Goal: Task Accomplishment & Management: Manage account settings

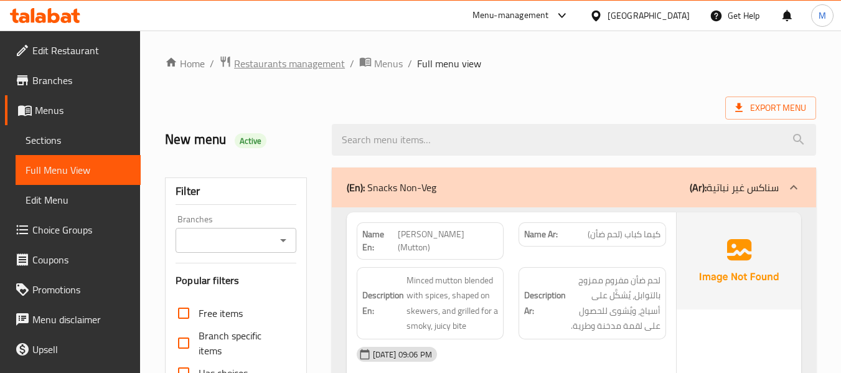
click at [326, 57] on span "Restaurants management" at bounding box center [289, 63] width 111 height 15
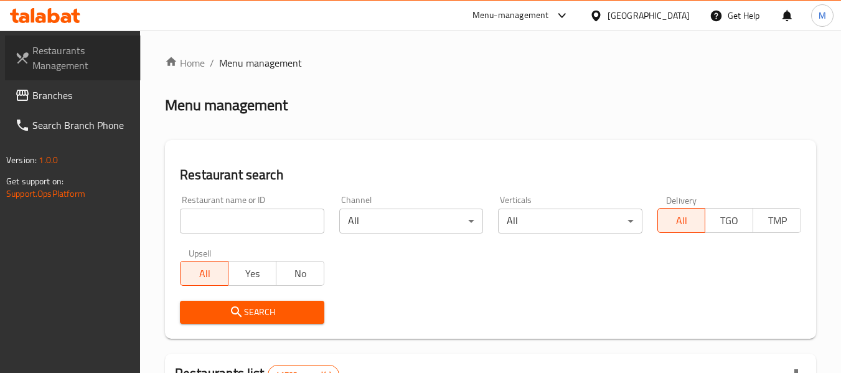
click at [67, 67] on span "Restaurants Management" at bounding box center [81, 58] width 98 height 30
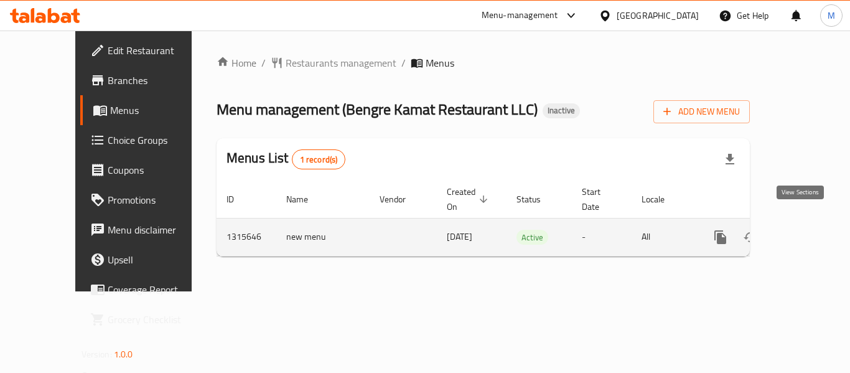
click at [805, 232] on icon "enhanced table" at bounding box center [810, 237] width 11 height 11
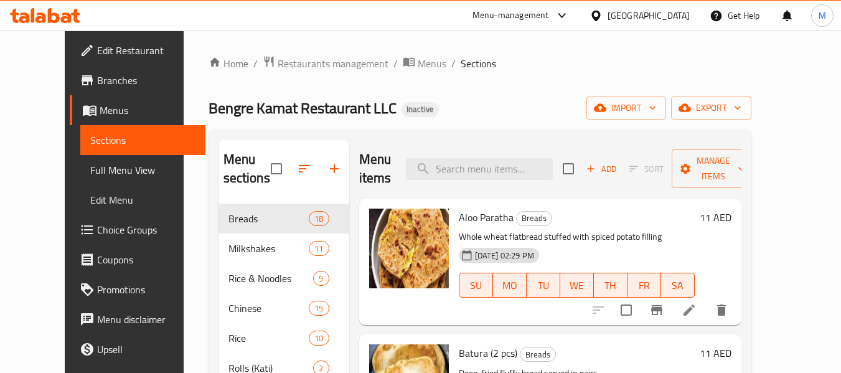
scroll to position [62, 0]
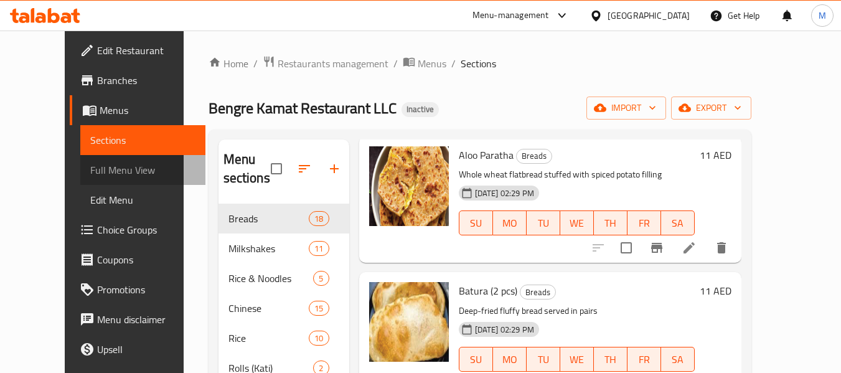
click at [90, 172] on span "Full Menu View" at bounding box center [142, 169] width 105 height 15
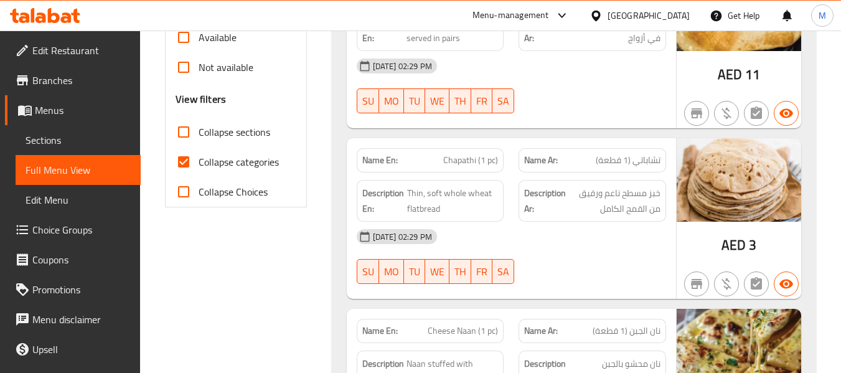
scroll to position [436, 0]
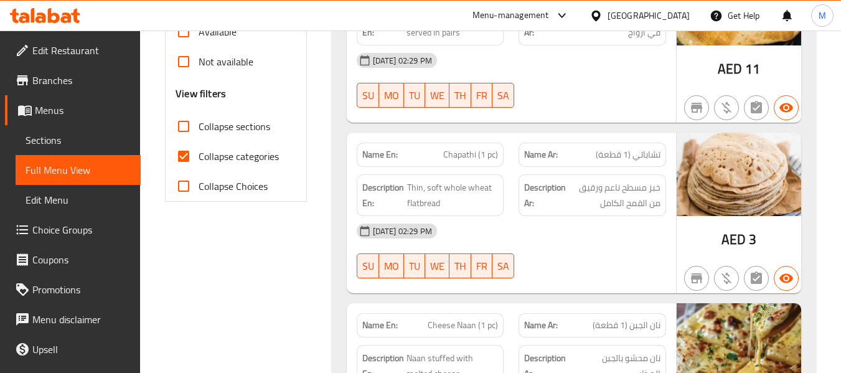
click at [235, 156] on span "Collapse categories" at bounding box center [239, 156] width 80 height 15
click at [199, 156] on input "Collapse categories" at bounding box center [184, 156] width 30 height 30
checkbox input "false"
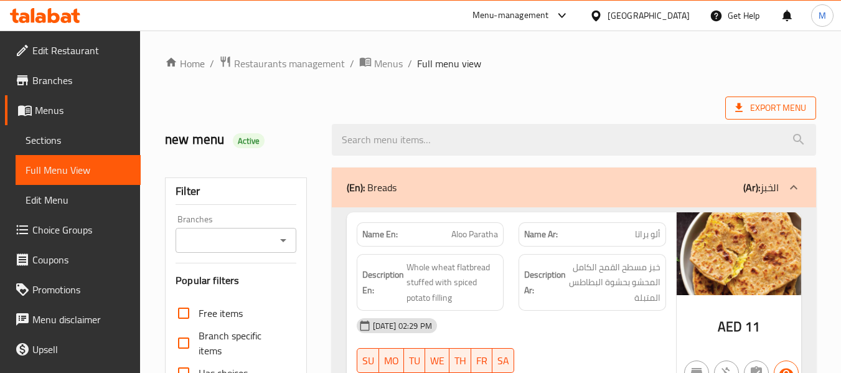
click at [804, 109] on span "Export Menu" at bounding box center [770, 108] width 71 height 16
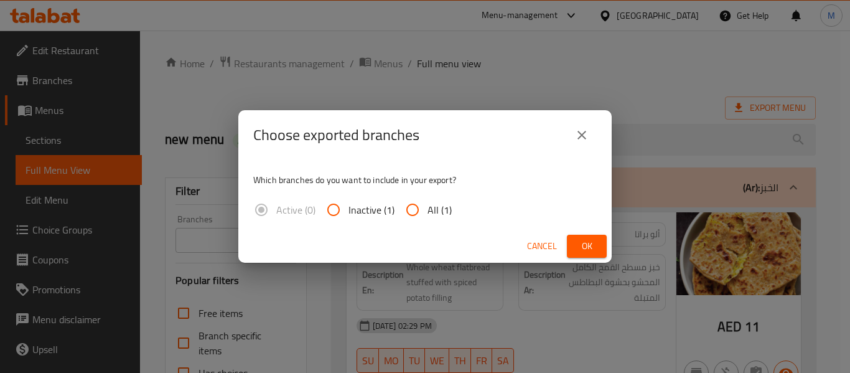
click at [430, 216] on span "All (1)" at bounding box center [440, 209] width 24 height 15
click at [428, 216] on input "All (1)" at bounding box center [413, 210] width 30 height 30
radio input "true"
click at [578, 249] on span "Ok" at bounding box center [587, 246] width 20 height 16
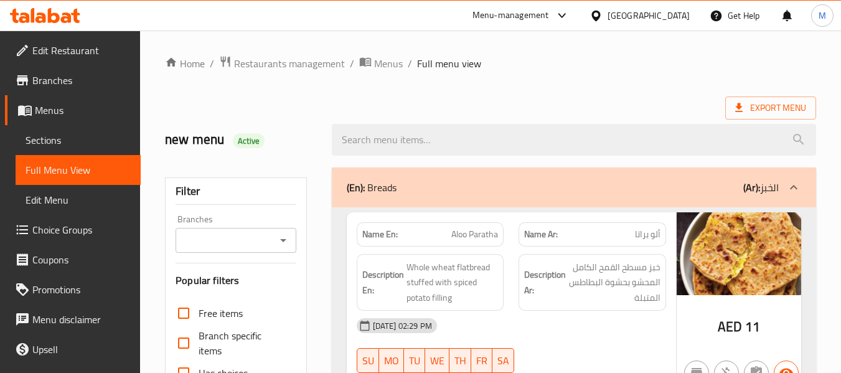
click at [60, 83] on span "Branches" at bounding box center [81, 80] width 98 height 15
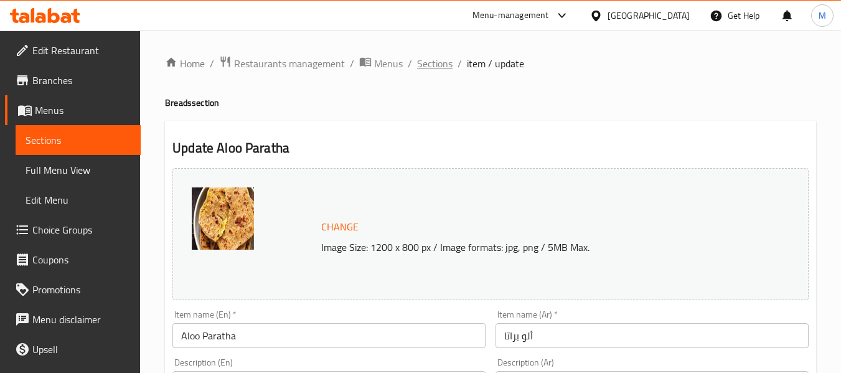
click at [439, 70] on span "Sections" at bounding box center [434, 63] width 35 height 15
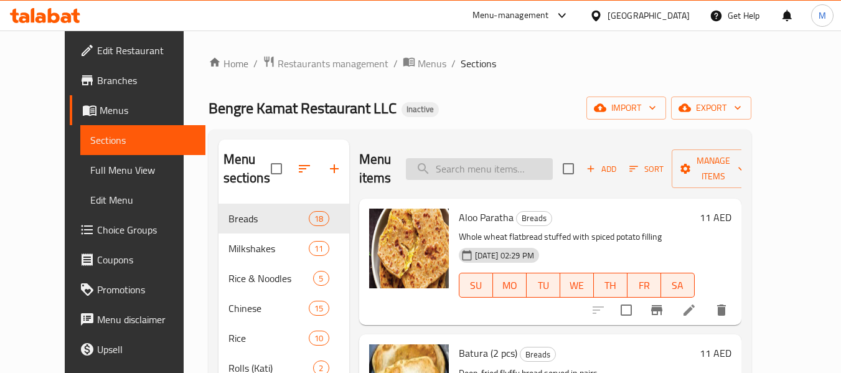
click at [479, 171] on input "search" at bounding box center [479, 169] width 147 height 22
paste input "Uttappa"
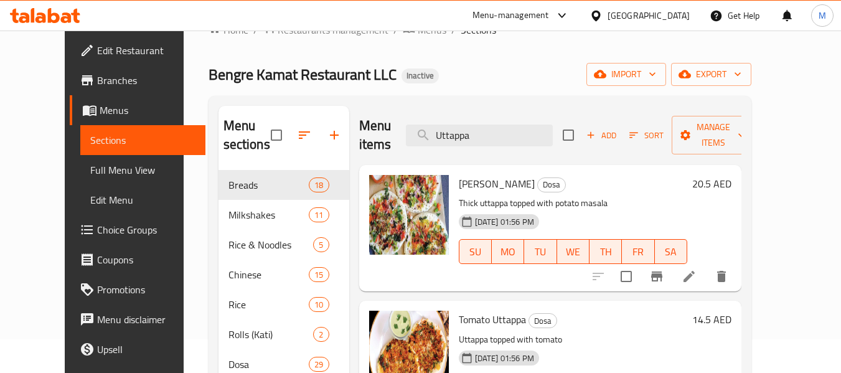
scroll to position [124, 0]
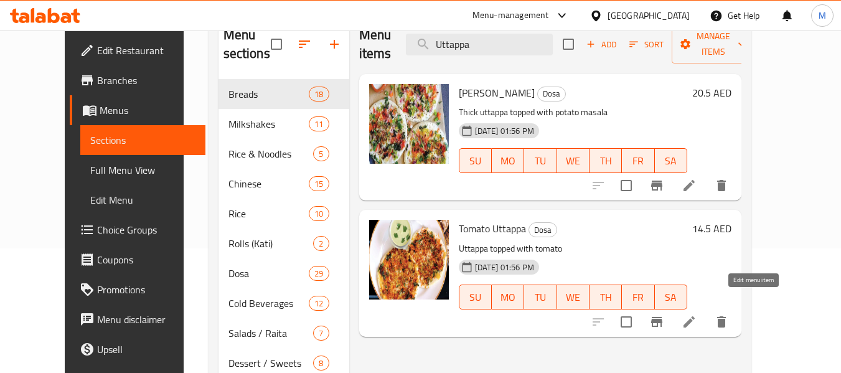
type input "Uttappa"
click at [696, 314] on icon at bounding box center [689, 321] width 15 height 15
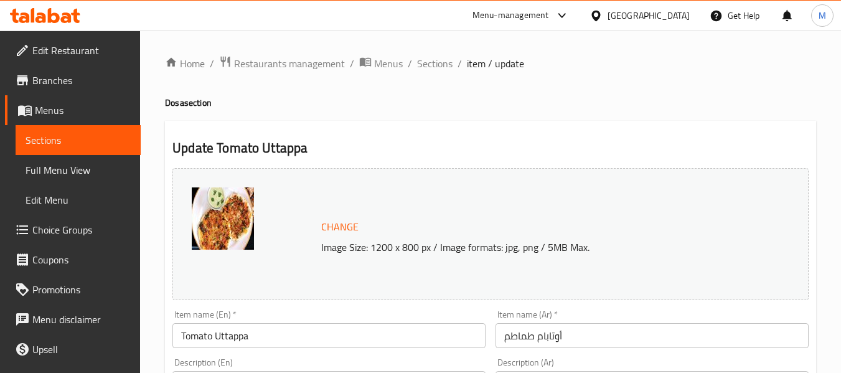
scroll to position [62, 0]
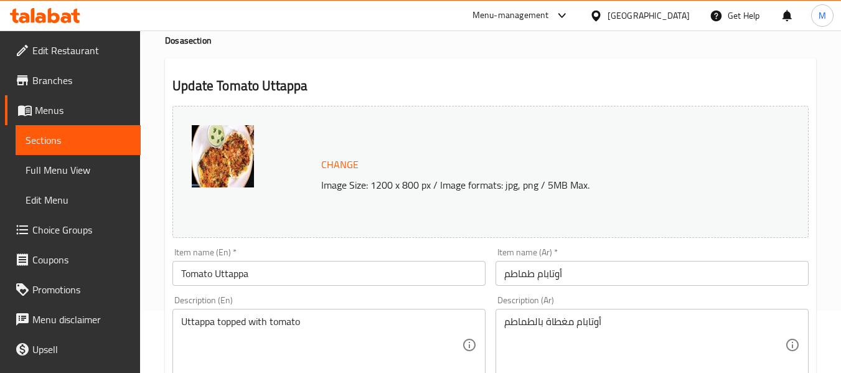
click at [268, 259] on div "Item name (En)   * Tomato Uttappa Item name (En) *" at bounding box center [328, 267] width 313 height 38
click at [272, 276] on input "Tomato Uttappa" at bounding box center [328, 273] width 313 height 25
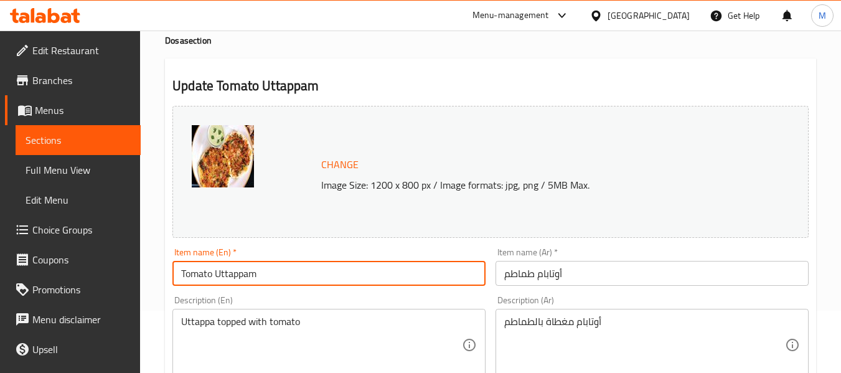
type input "Tomato Uttappam"
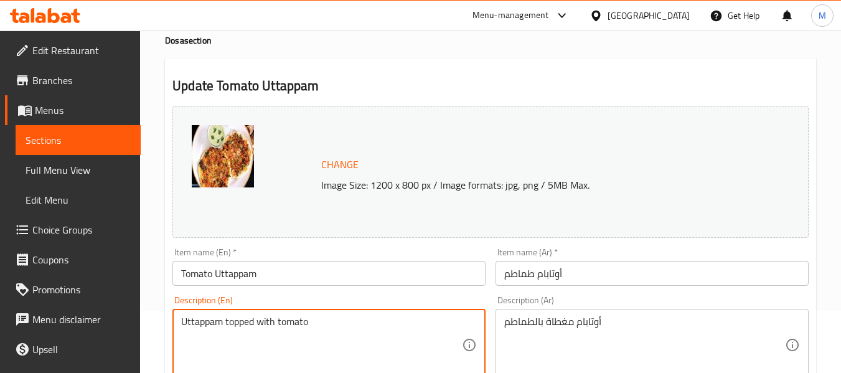
type textarea "Uttappam topped with tomato"
click at [307, 272] on input "Tomato Uttappam" at bounding box center [328, 273] width 313 height 25
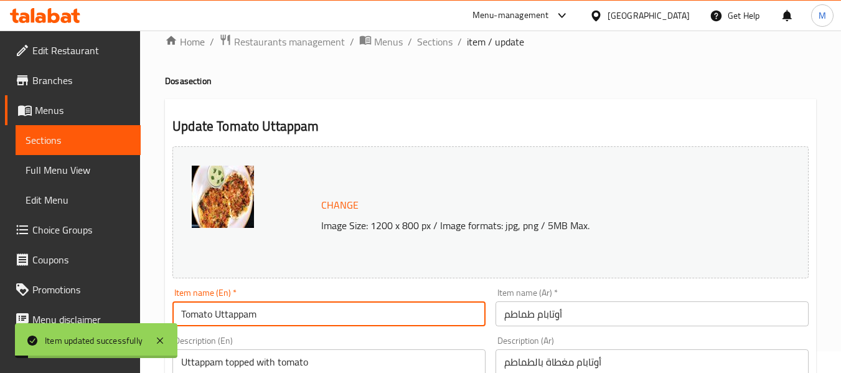
scroll to position [0, 0]
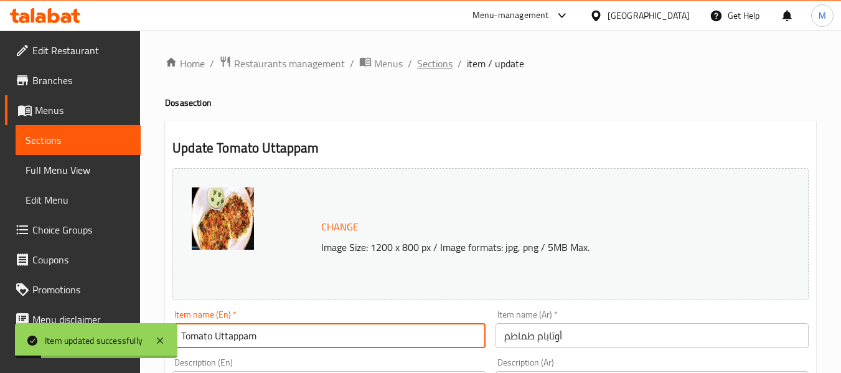
click at [431, 68] on span "Sections" at bounding box center [434, 63] width 35 height 15
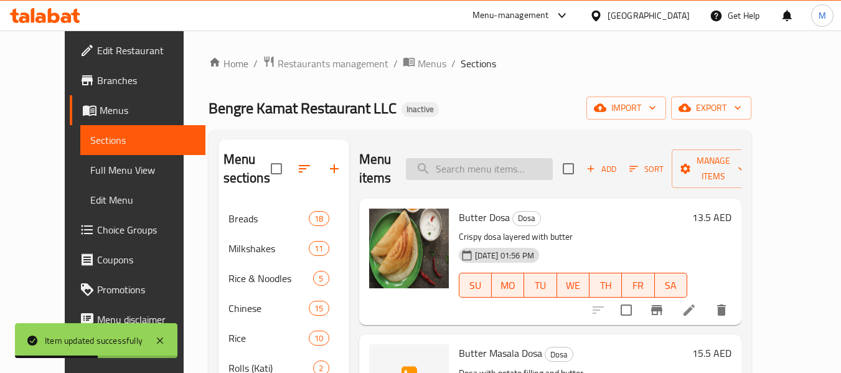
click at [507, 171] on input "search" at bounding box center [479, 169] width 147 height 22
paste input "[PERSON_NAME]"
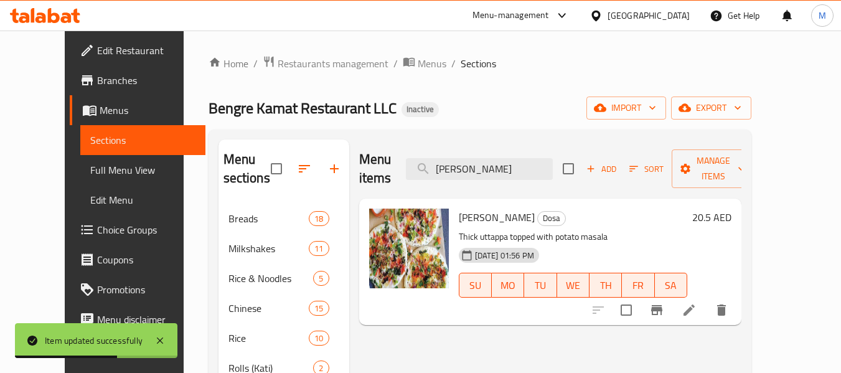
type input "[PERSON_NAME]"
click at [696, 302] on icon at bounding box center [689, 309] width 15 height 15
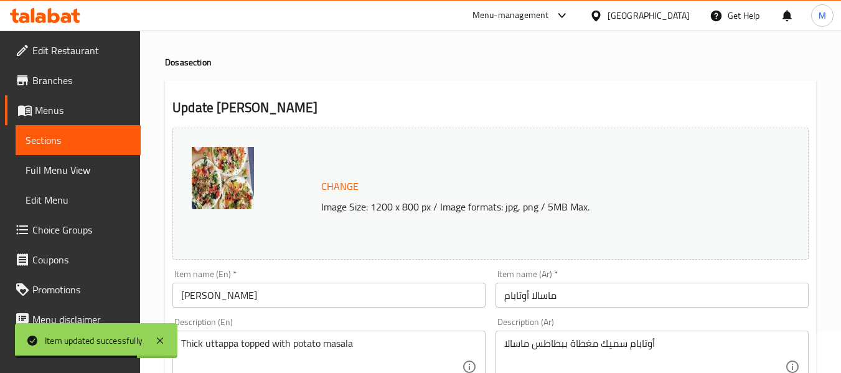
scroll to position [62, 0]
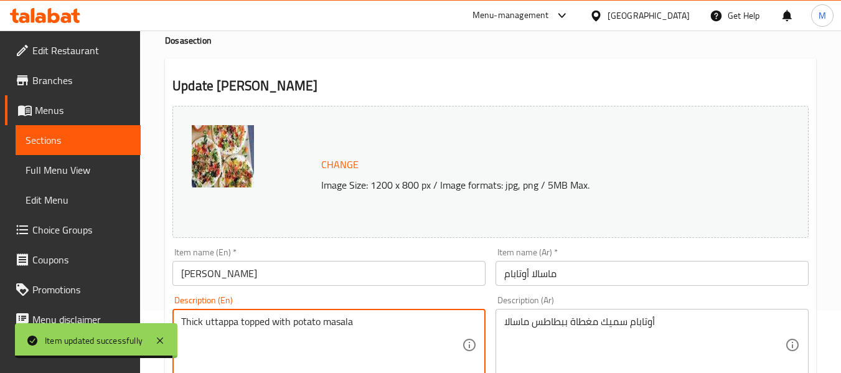
click at [246, 277] on input "[PERSON_NAME]" at bounding box center [328, 273] width 313 height 25
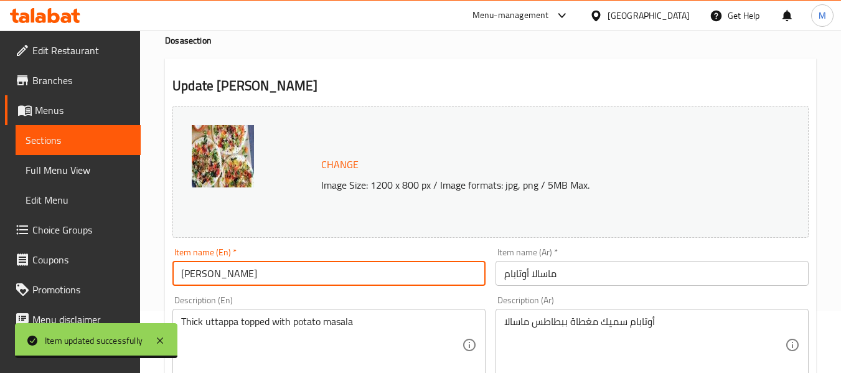
click at [246, 277] on input "[PERSON_NAME]" at bounding box center [328, 273] width 313 height 25
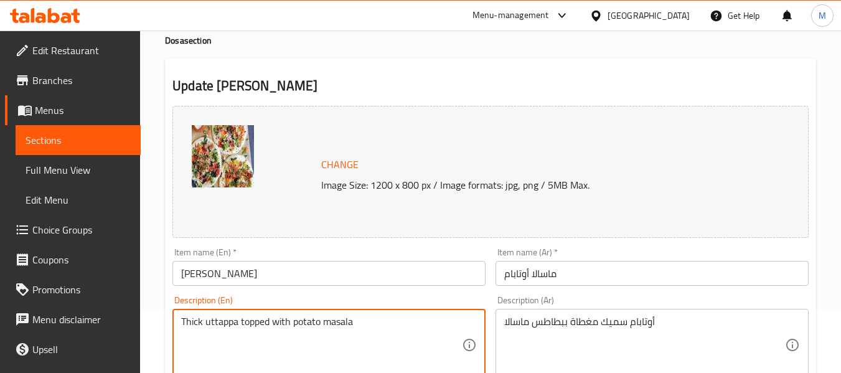
click at [220, 324] on textarea "Thick uttappa topped with potato masala" at bounding box center [321, 345] width 281 height 59
paste textarea "Uttappam"
type textarea "Thick Uttappam topped with potato masala"
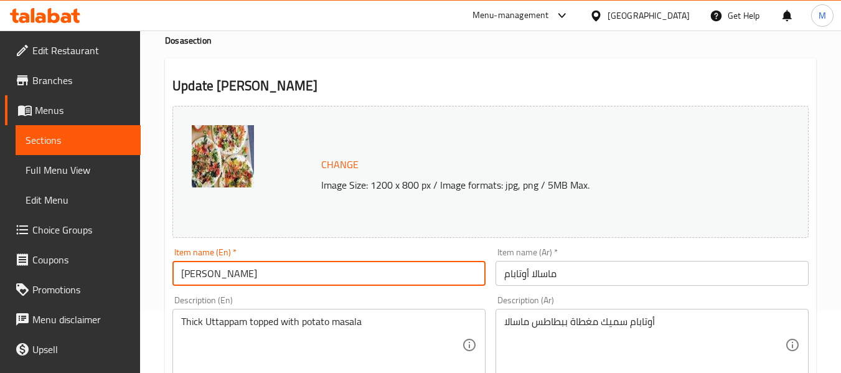
click at [288, 274] on input "[PERSON_NAME]" at bounding box center [328, 273] width 313 height 25
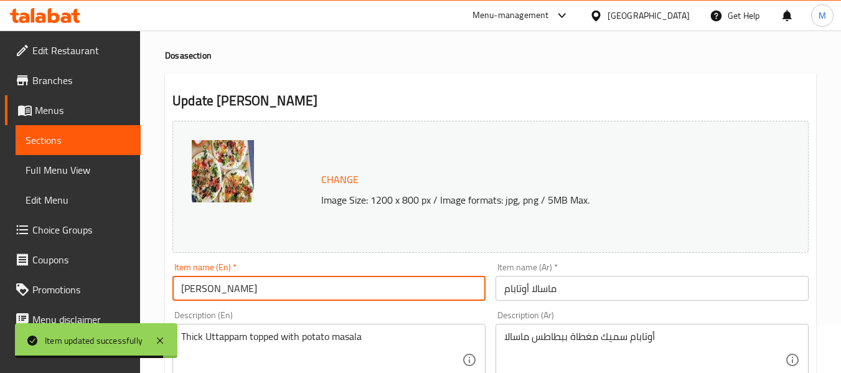
scroll to position [0, 0]
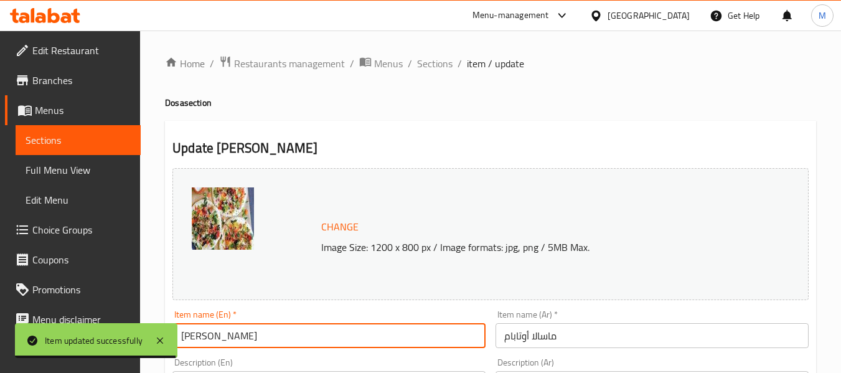
drag, startPoint x: 443, startPoint y: 62, endPoint x: 424, endPoint y: 42, distance: 27.3
click at [442, 61] on span "Sections" at bounding box center [434, 63] width 35 height 15
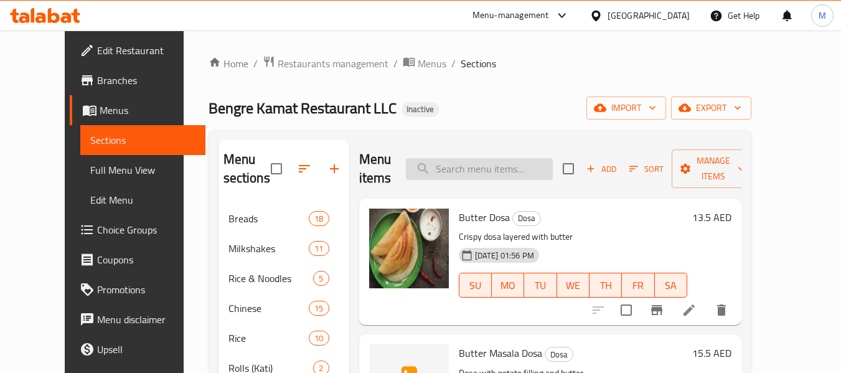
click at [484, 176] on input "search" at bounding box center [479, 169] width 147 height 22
paste input "Kesari"
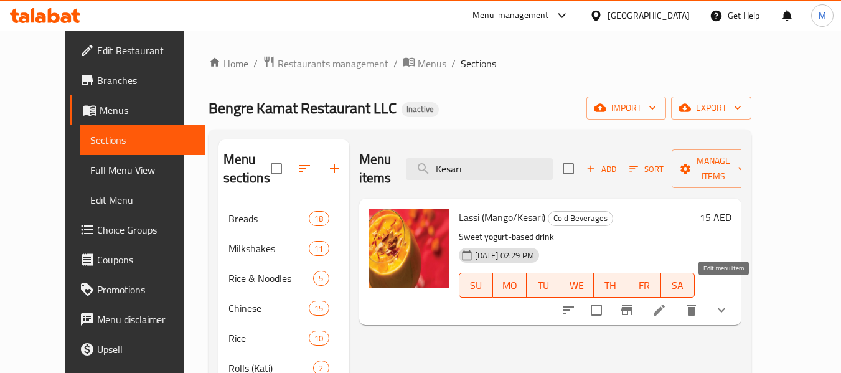
type input "Kesari"
click at [667, 302] on icon at bounding box center [659, 309] width 15 height 15
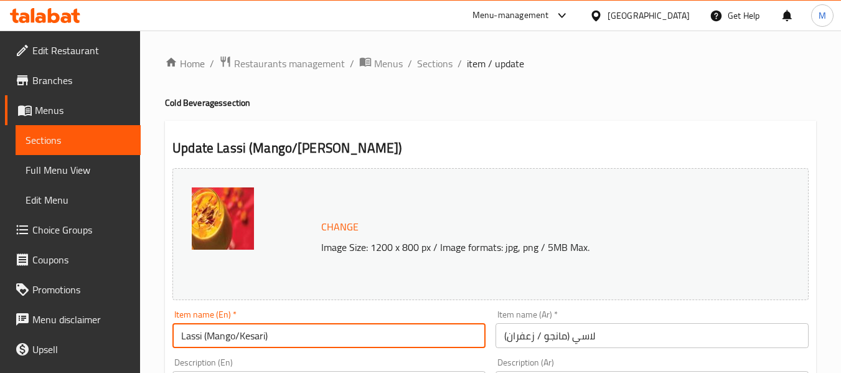
click at [256, 331] on input "Lassi (Mango/Kesari)" at bounding box center [328, 335] width 313 height 25
paste input "text"
click at [318, 340] on input "Lassi (Mango/Kesar)" at bounding box center [328, 335] width 313 height 25
type input "Lassi (Mango/Kesar)"
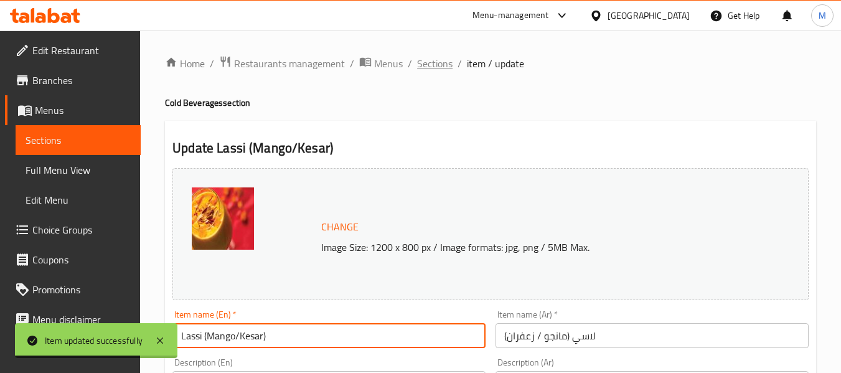
click at [434, 68] on span "Sections" at bounding box center [434, 63] width 35 height 15
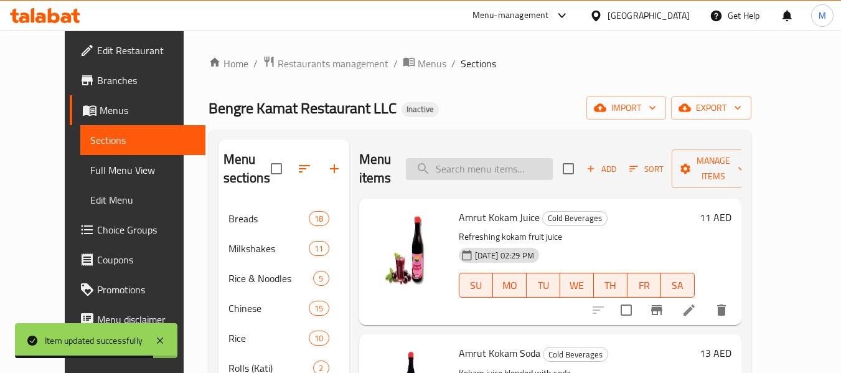
click at [523, 172] on input "search" at bounding box center [479, 169] width 147 height 22
paste input "Neer Dosa ("
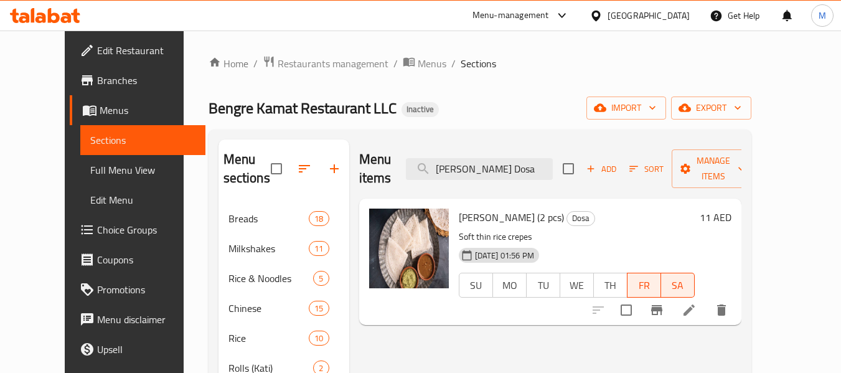
type input "Neer Dosa"
click at [656, 276] on span "FR" at bounding box center [644, 285] width 24 height 18
click at [690, 276] on span "SA" at bounding box center [678, 285] width 24 height 18
click at [622, 276] on span "TH" at bounding box center [611, 285] width 24 height 18
click at [589, 276] on span "WE" at bounding box center [577, 285] width 24 height 18
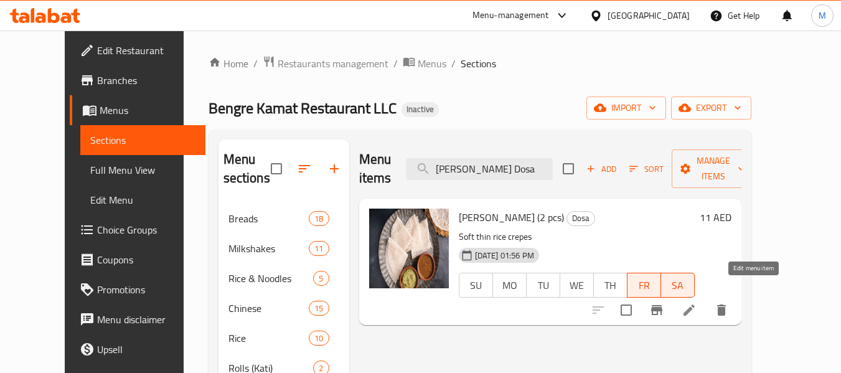
click at [696, 302] on icon at bounding box center [689, 309] width 15 height 15
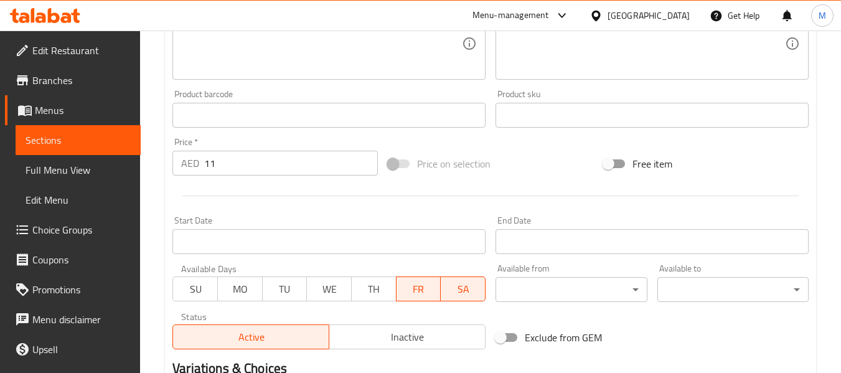
scroll to position [373, 0]
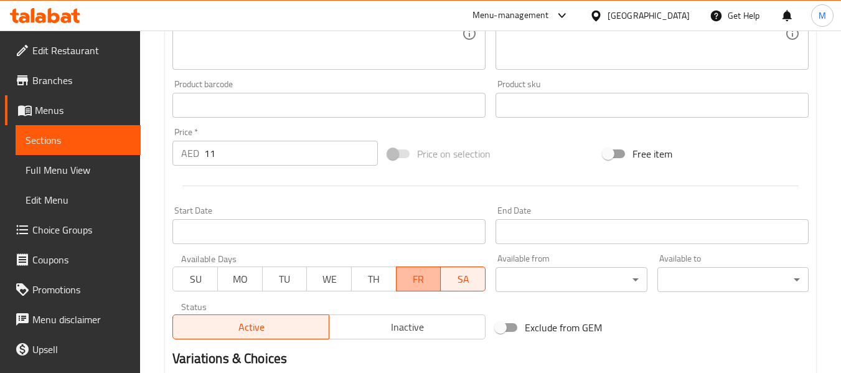
click at [426, 277] on span "FR" at bounding box center [418, 279] width 35 height 18
click at [462, 278] on span "SA" at bounding box center [463, 279] width 35 height 18
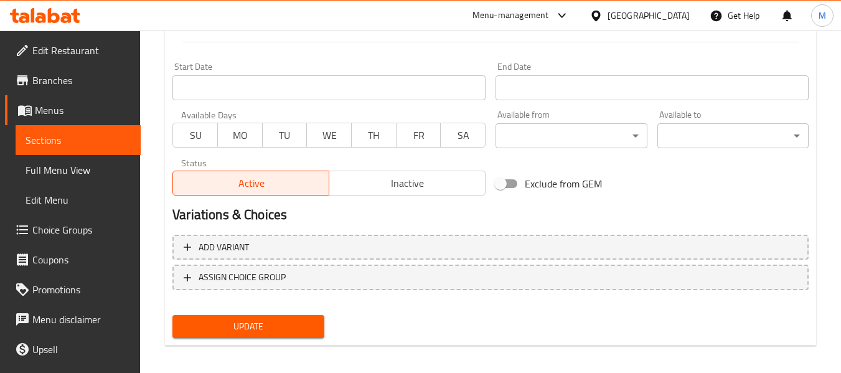
scroll to position [525, 0]
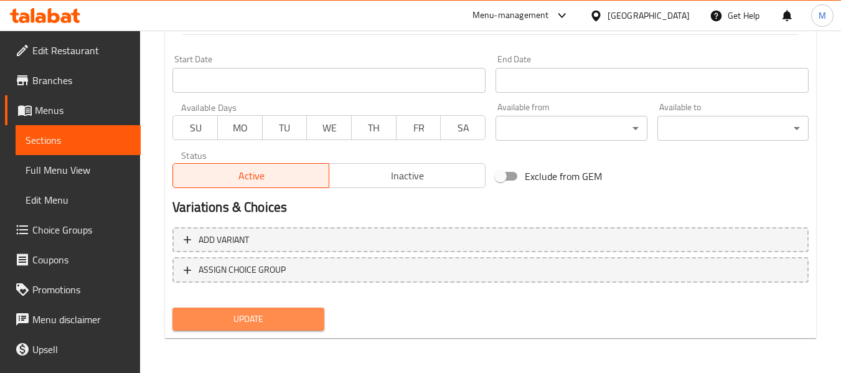
click at [266, 322] on span "Update" at bounding box center [247, 319] width 131 height 16
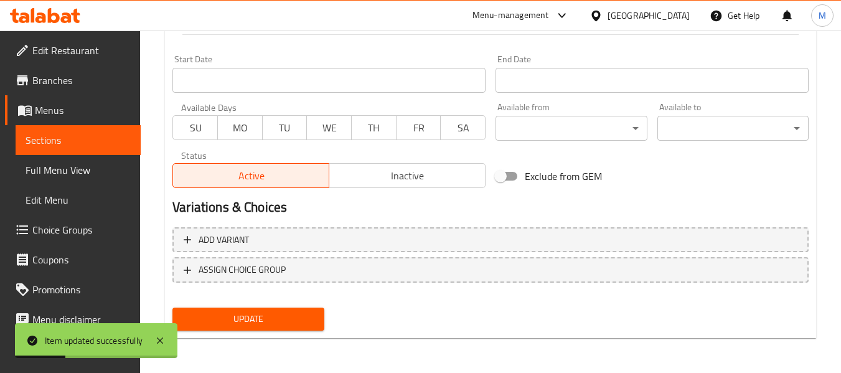
click at [406, 129] on span "FR" at bounding box center [418, 128] width 35 height 18
click at [457, 125] on span "SA" at bounding box center [463, 128] width 35 height 18
click at [276, 316] on span "Update" at bounding box center [247, 319] width 131 height 16
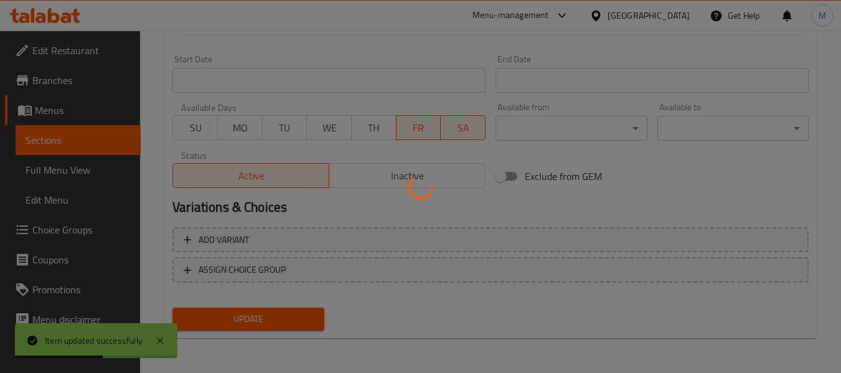
scroll to position [151, 0]
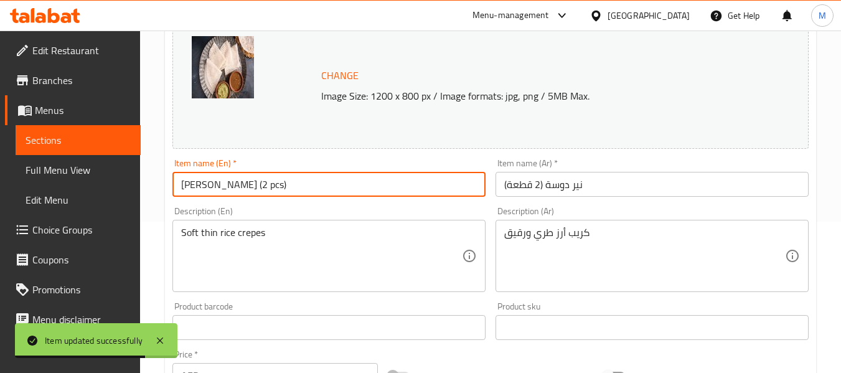
drag, startPoint x: 223, startPoint y: 184, endPoint x: 176, endPoint y: 183, distance: 47.9
click at [176, 183] on input "Neer Dosa (2 pcs)" at bounding box center [328, 184] width 313 height 25
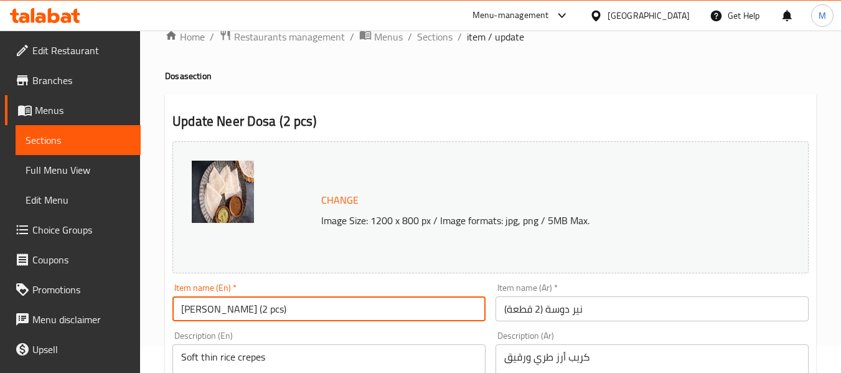
scroll to position [0, 0]
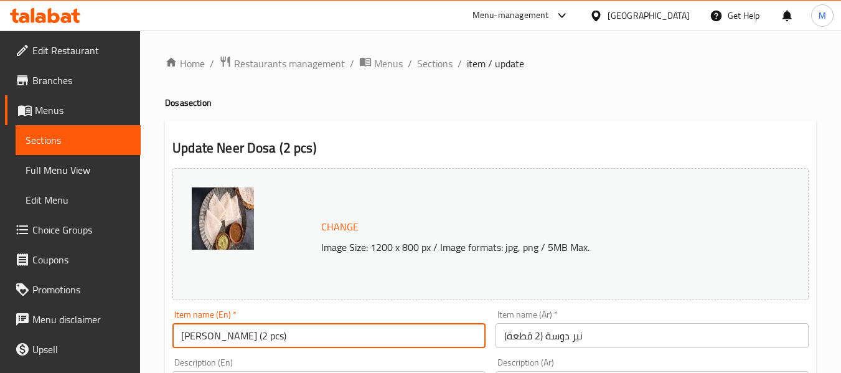
drag, startPoint x: 434, startPoint y: 68, endPoint x: 367, endPoint y: 9, distance: 90.0
click at [434, 68] on span "Sections" at bounding box center [434, 63] width 35 height 15
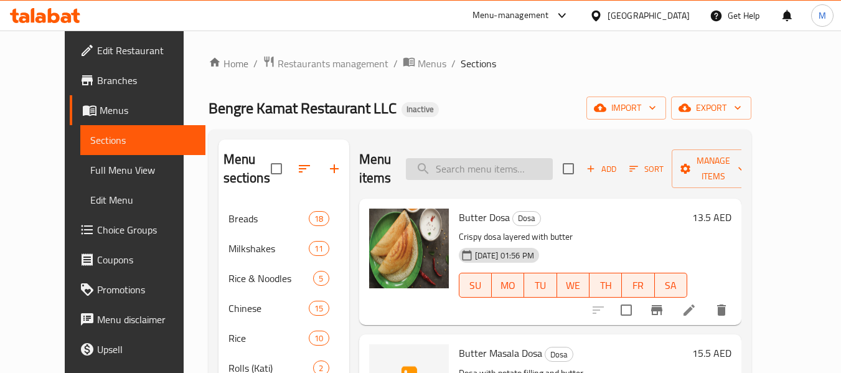
click at [484, 167] on input "search" at bounding box center [479, 169] width 147 height 22
paste input "tossed in"
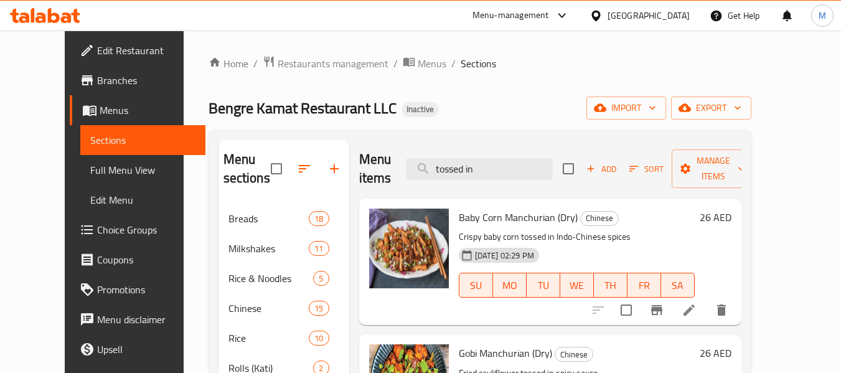
scroll to position [62, 0]
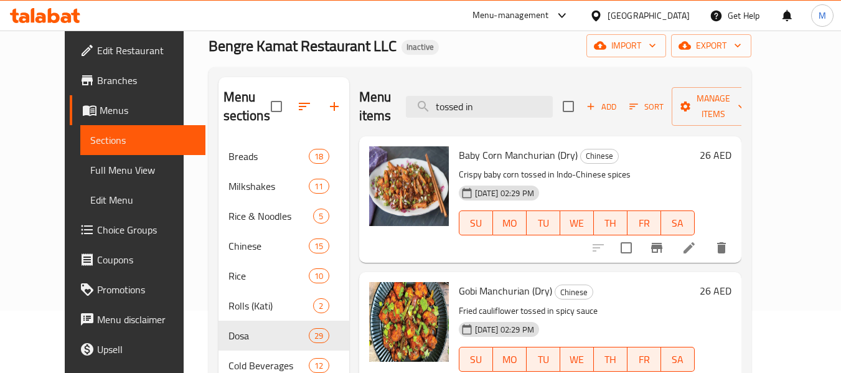
type input "tossed in"
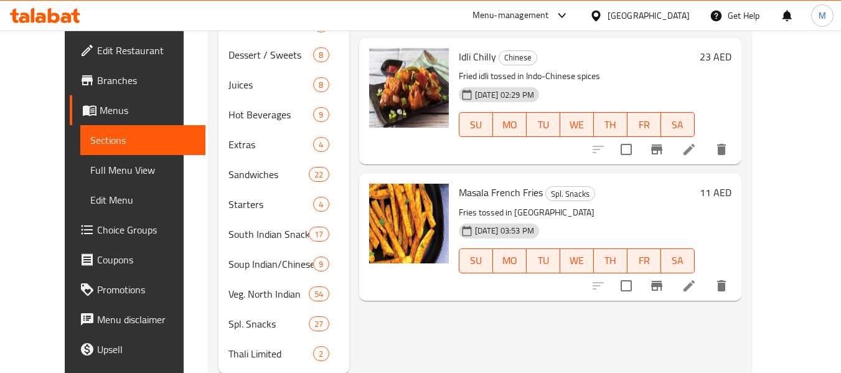
scroll to position [436, 0]
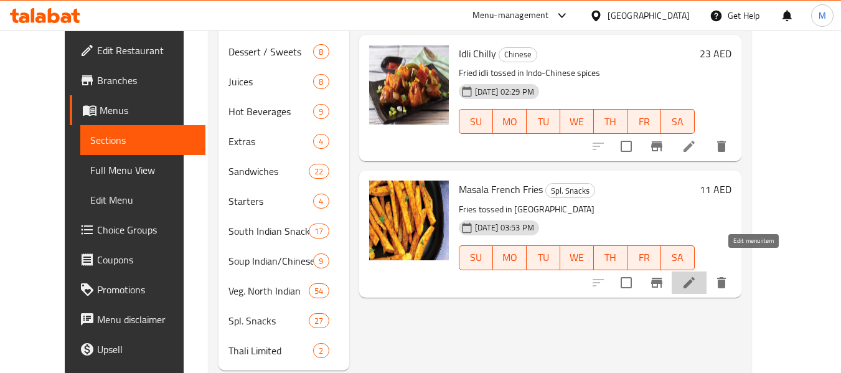
click at [696, 275] on icon at bounding box center [689, 282] width 15 height 15
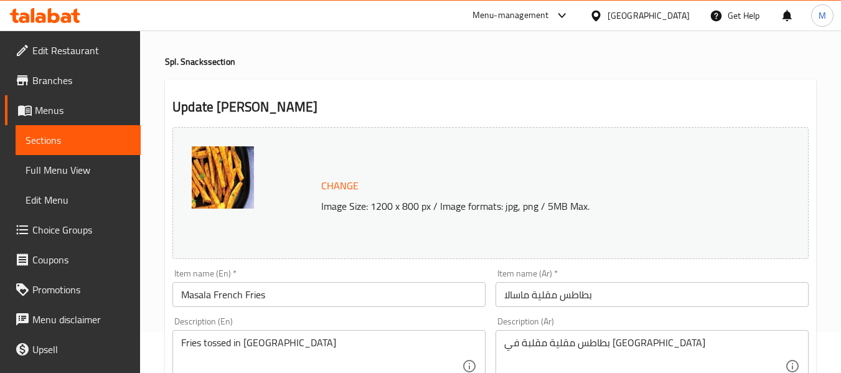
scroll to position [62, 0]
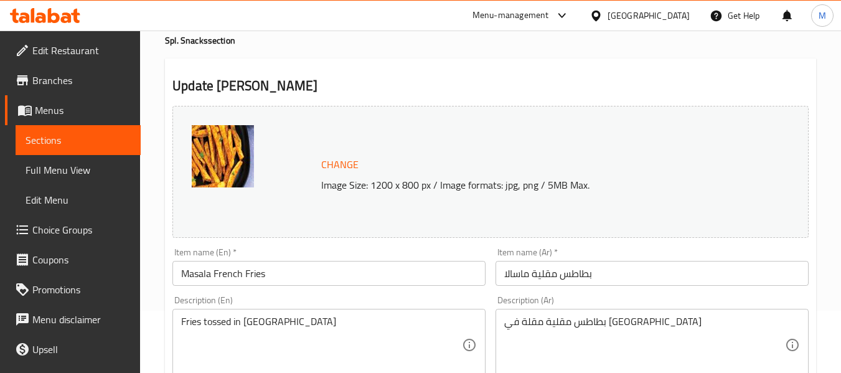
click at [677, 327] on textarea "بطاطس مقلية مقلة في ماسالا" at bounding box center [644, 345] width 281 height 59
click at [556, 328] on textarea "بطاطس مقلية مقلة في ماسالا" at bounding box center [644, 345] width 281 height 59
drag, startPoint x: 566, startPoint y: 325, endPoint x: 551, endPoint y: 325, distance: 15.6
click at [551, 325] on textarea "بطاطس مقلية مقلة في ماسالا" at bounding box center [644, 345] width 281 height 59
click at [459, 171] on div "Change Image Size: 1200 x 800 px / Image formats: jpg, png / 5MB Max." at bounding box center [540, 172] width 448 height 40
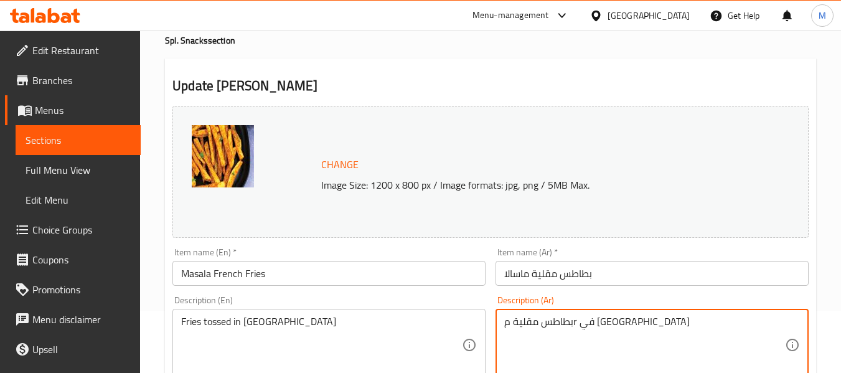
type textarea "بطاطس مقلية م في ماسالا"
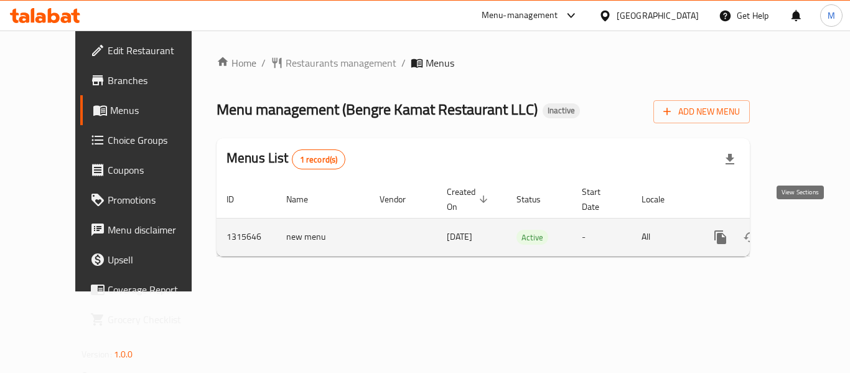
click at [803, 230] on icon "enhanced table" at bounding box center [810, 237] width 15 height 15
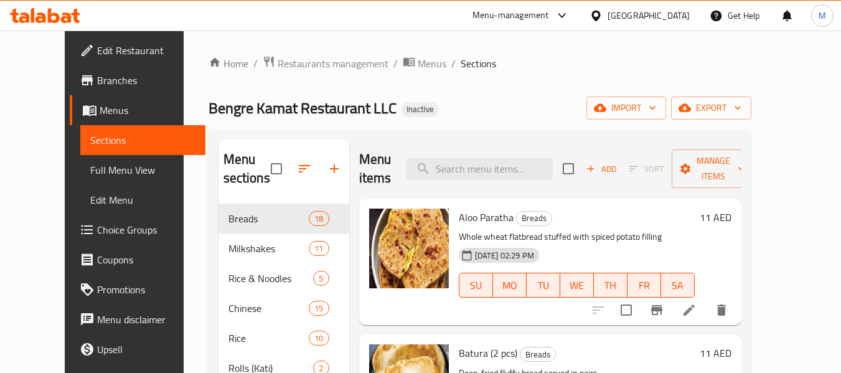
click at [90, 167] on span "Full Menu View" at bounding box center [142, 169] width 105 height 15
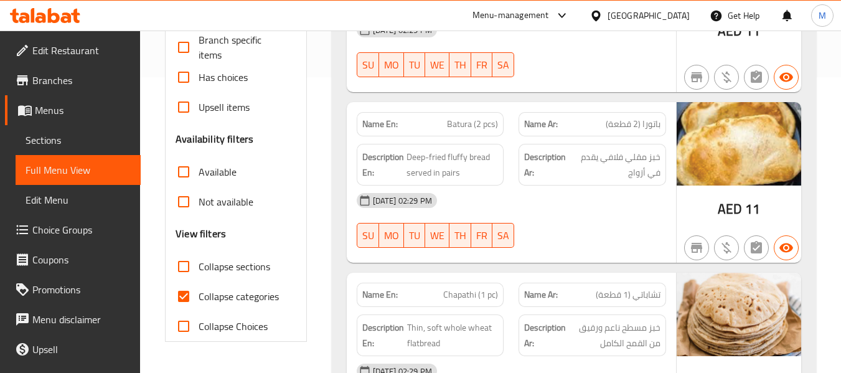
scroll to position [373, 0]
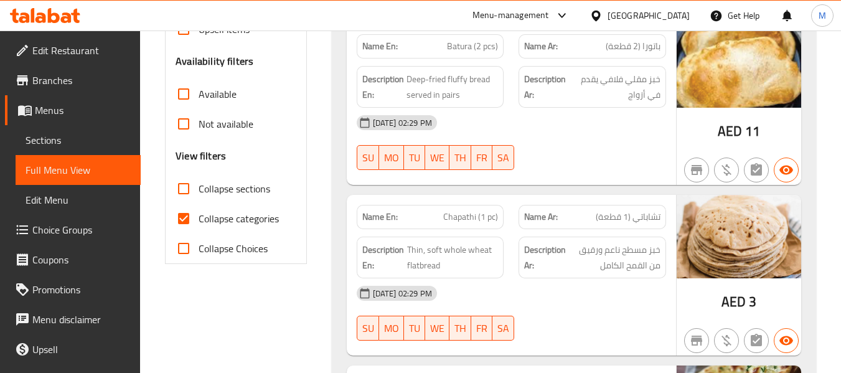
drag, startPoint x: 232, startPoint y: 223, endPoint x: 248, endPoint y: 337, distance: 114.4
click at [232, 223] on span "Collapse categories" at bounding box center [239, 218] width 80 height 15
click at [199, 223] on input "Collapse categories" at bounding box center [184, 219] width 30 height 30
checkbox input "false"
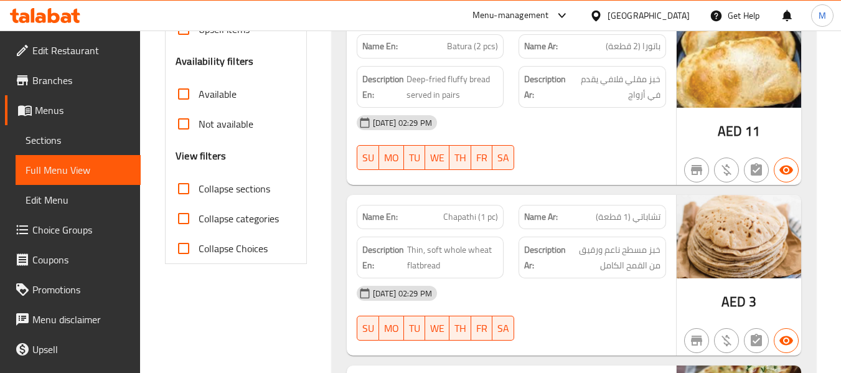
scroll to position [11760, 0]
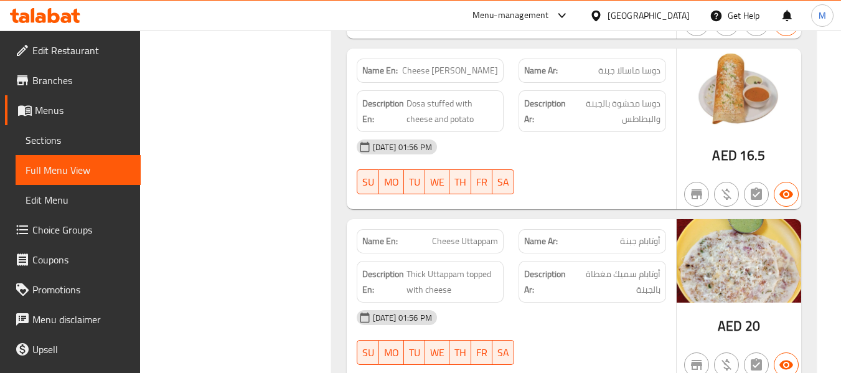
click at [484, 235] on span "Cheese Uttappam" at bounding box center [465, 241] width 66 height 13
copy span "Uttappam"
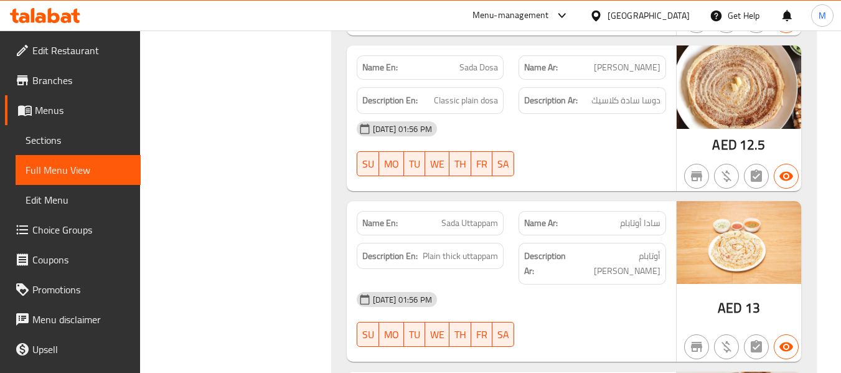
click at [632, 217] on span "سادا أوتابام" at bounding box center [640, 223] width 40 height 13
copy span "أوتابام"
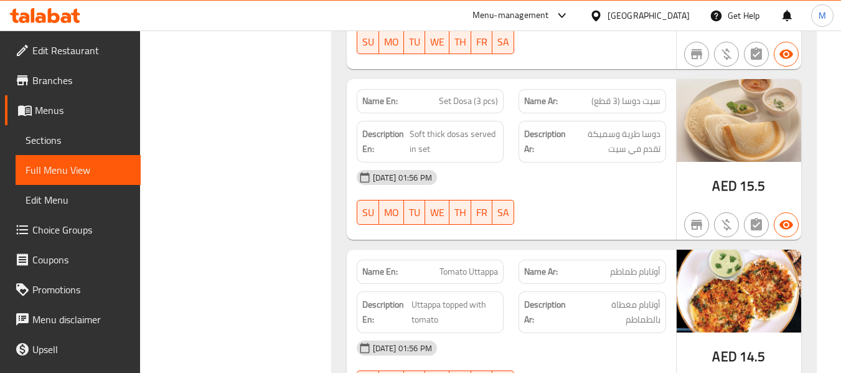
click at [495, 265] on span "Tomato Uttappa" at bounding box center [468, 271] width 59 height 13
copy span "Uttappa"
click at [642, 297] on span "أوتابام مغطاة بالطماطم" at bounding box center [619, 312] width 82 height 30
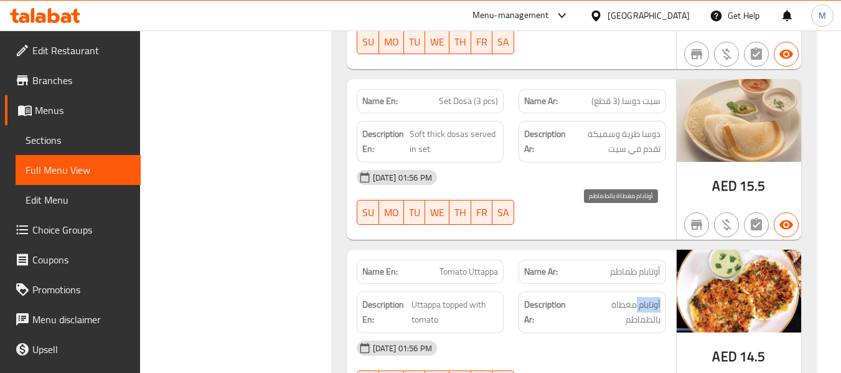
copy span "أوتابام"
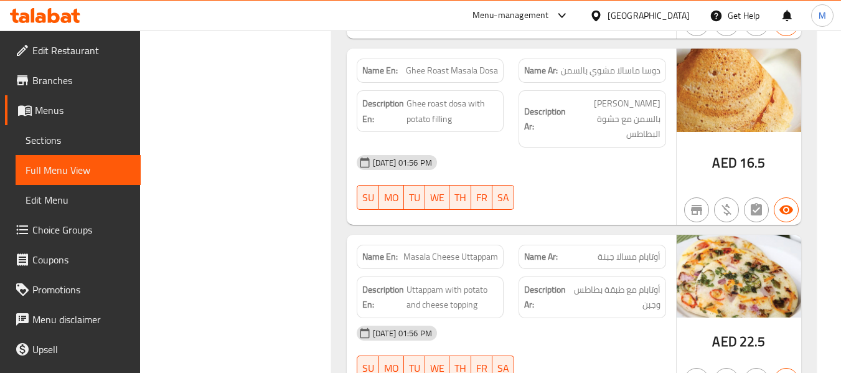
scroll to position [12613, 0]
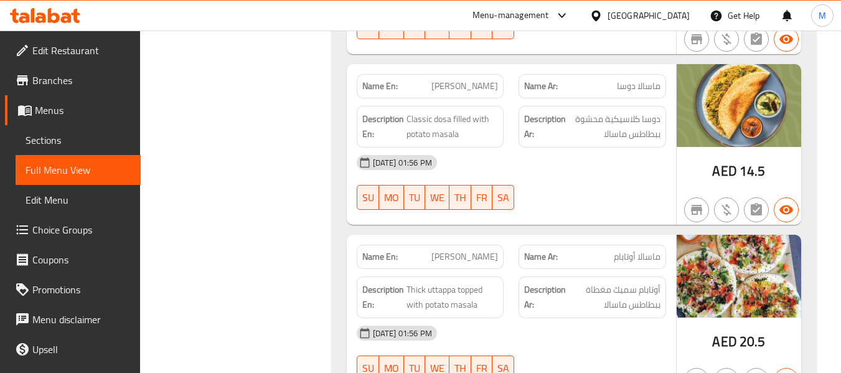
click at [476, 250] on span "Masala Uttappam" at bounding box center [464, 256] width 67 height 13
copy span "Masala Uttappam"
click at [484, 250] on span "Masala Uttappam" at bounding box center [464, 256] width 67 height 13
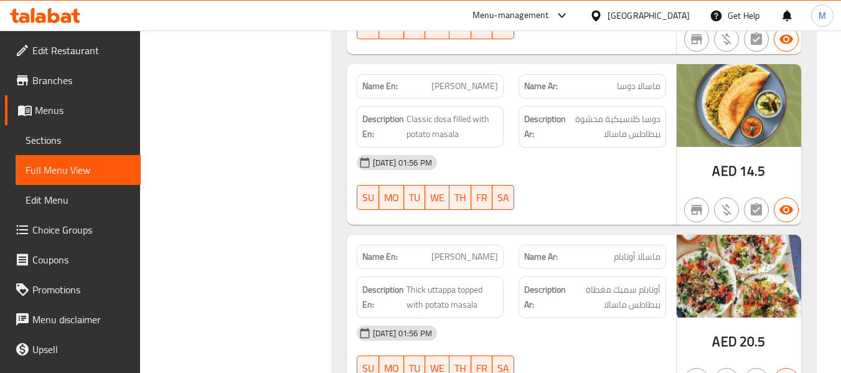
click at [484, 250] on span "Masala Uttappam" at bounding box center [464, 256] width 67 height 13
click at [443, 282] on span "Thick uttappa topped with potato masala" at bounding box center [452, 297] width 92 height 30
copy span "uttappa"
click at [484, 250] on span "Masala Uttappam" at bounding box center [464, 256] width 67 height 13
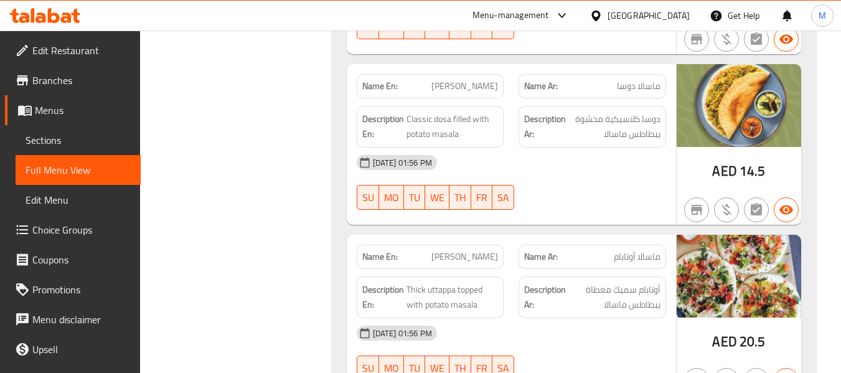
click at [484, 250] on span "Masala Uttappam" at bounding box center [464, 256] width 67 height 13
copy span "Uttappam"
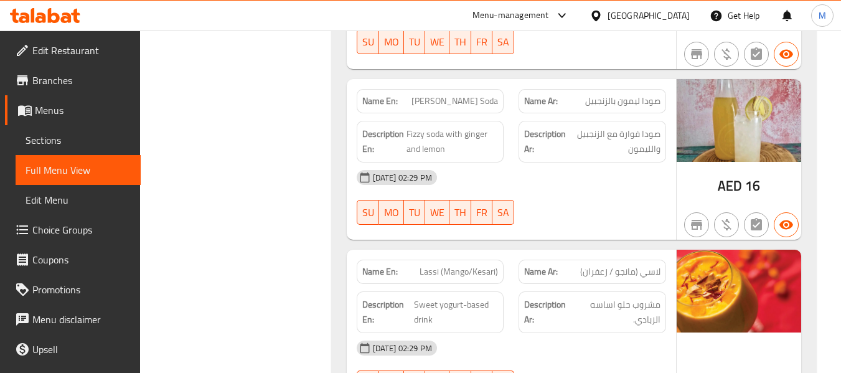
click at [490, 265] on span "Lassi (Mango/Kesari)" at bounding box center [459, 271] width 78 height 13
copy span "Kesari"
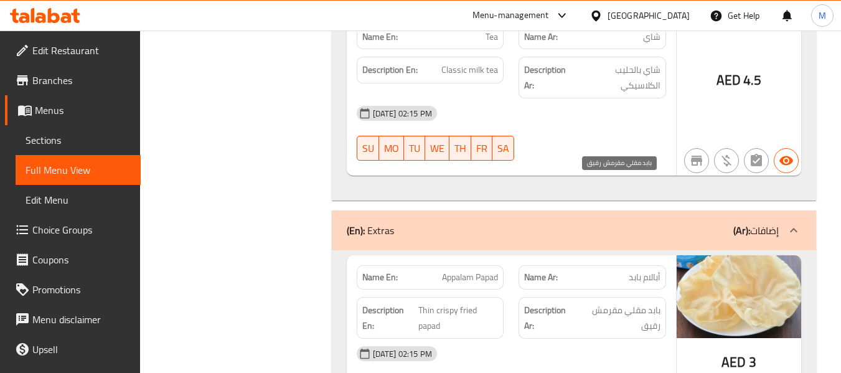
click at [606, 302] on span "بابد مقلي مقرمش رقيق" at bounding box center [618, 317] width 83 height 30
copy span "مقرمش"
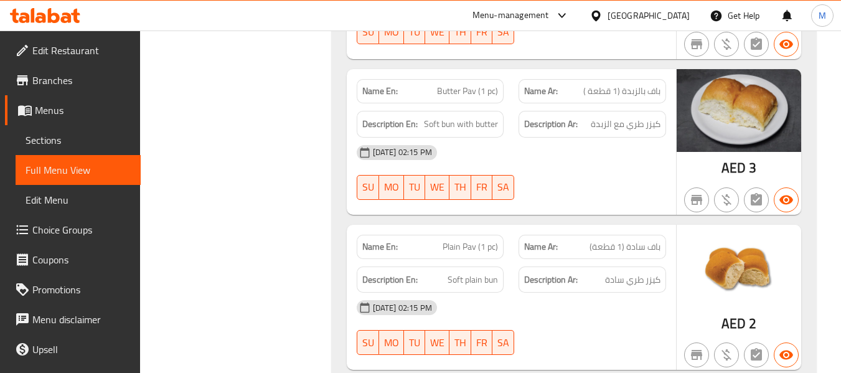
scroll to position [36276, 0]
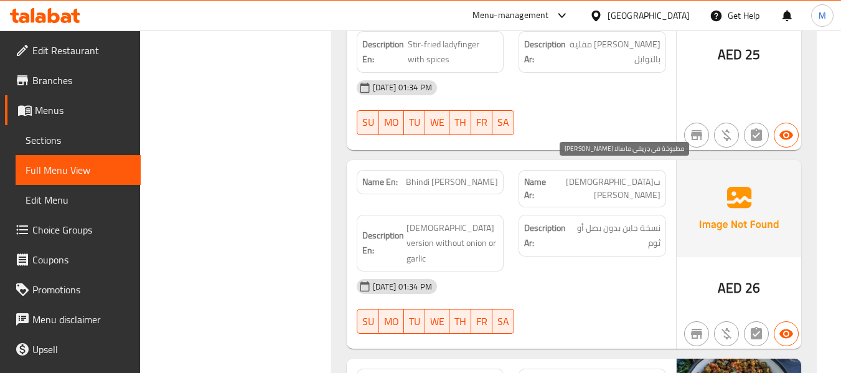
copy span "جريفي"
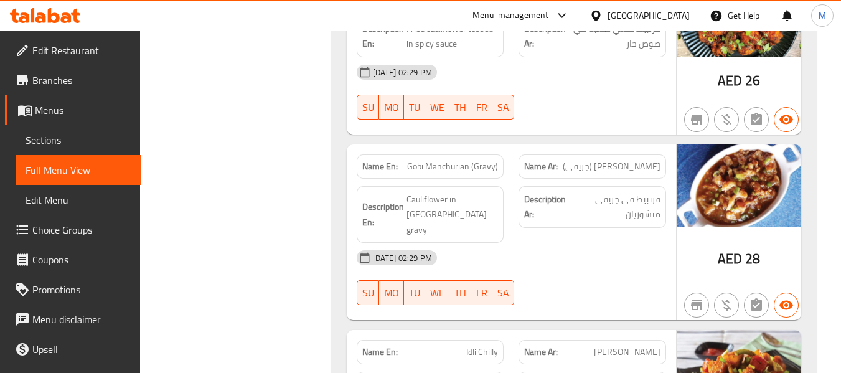
scroll to position [6365, 0]
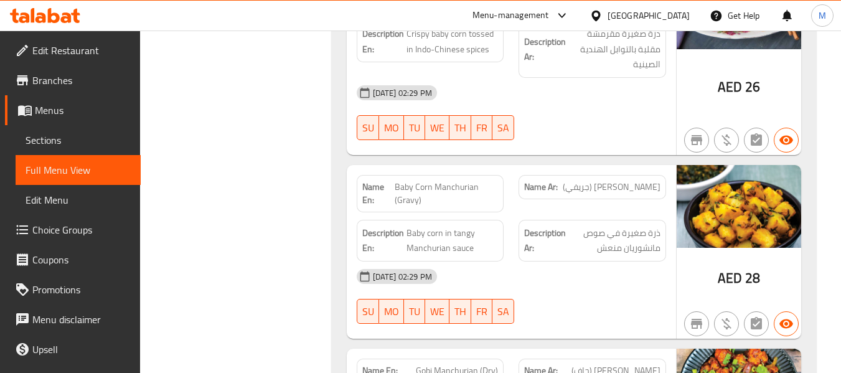
click at [410, 189] on span "Baby Corn Manchurian (Gravy)" at bounding box center [446, 193] width 103 height 26
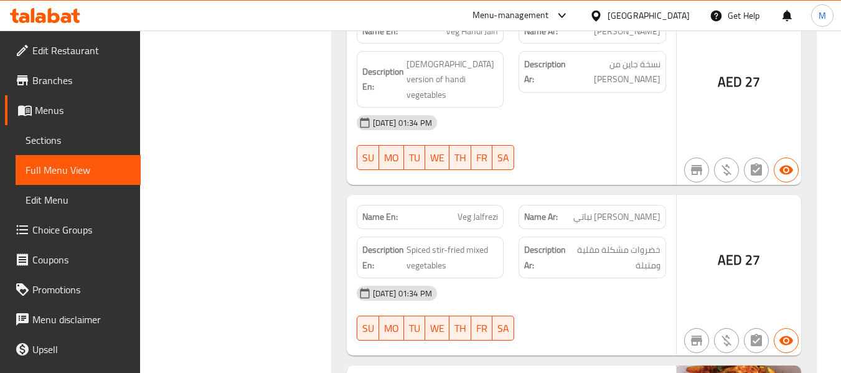
scroll to position [43630, 0]
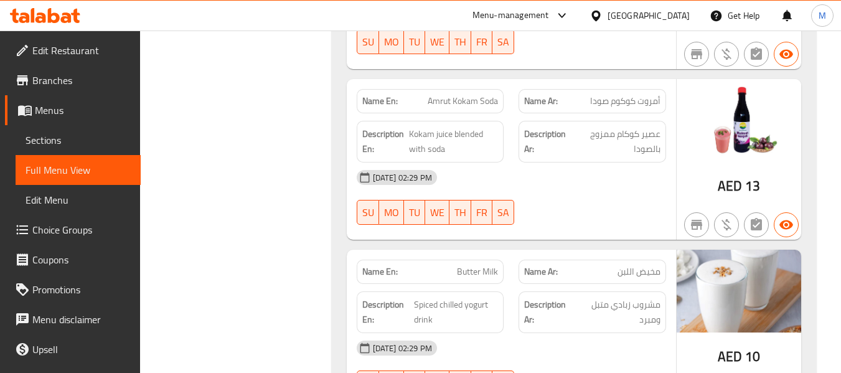
scroll to position [46420, 0]
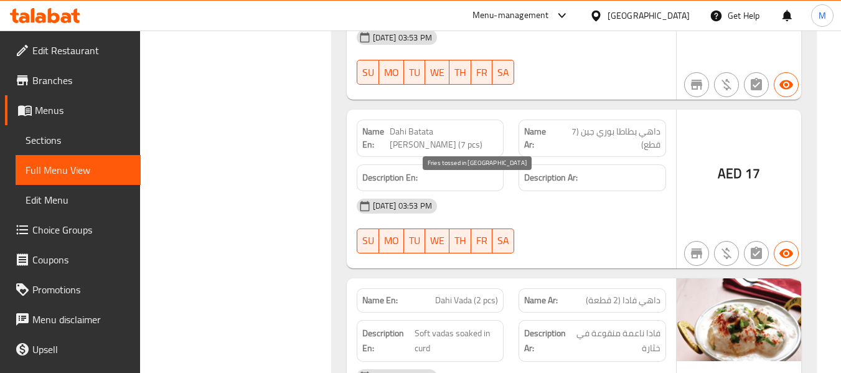
drag, startPoint x: 437, startPoint y: 189, endPoint x: 476, endPoint y: 193, distance: 38.8
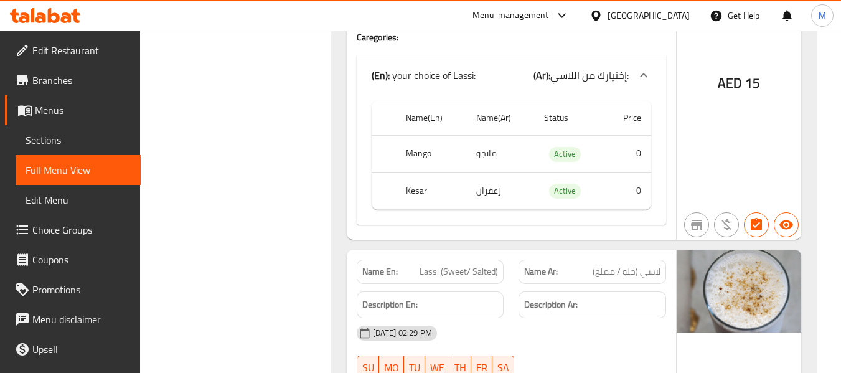
scroll to position [20991, 0]
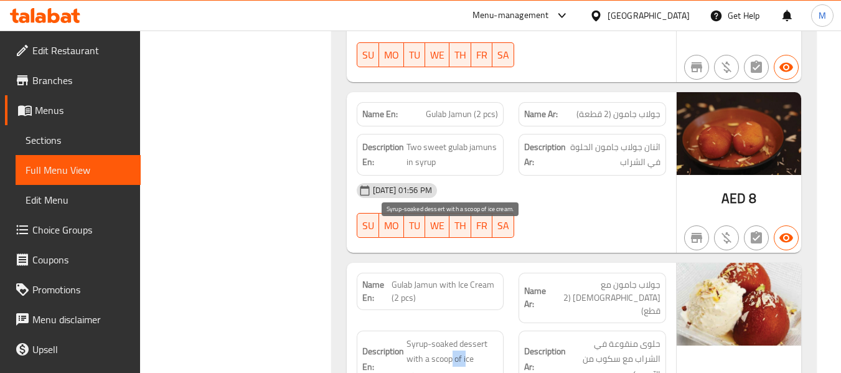
click at [469, 336] on span "Syrup-soaked dessert with a scoop of ice cream." at bounding box center [452, 359] width 92 height 46
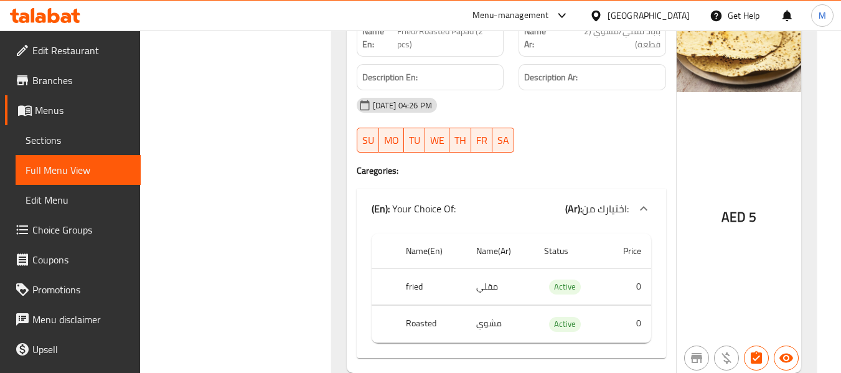
scroll to position [19150, 0]
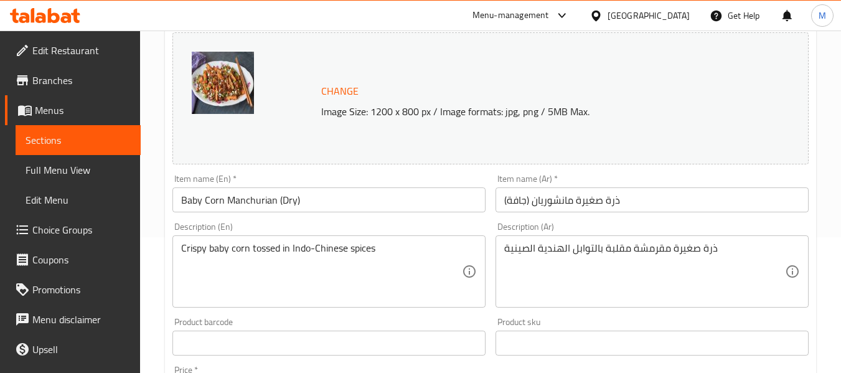
scroll to position [187, 0]
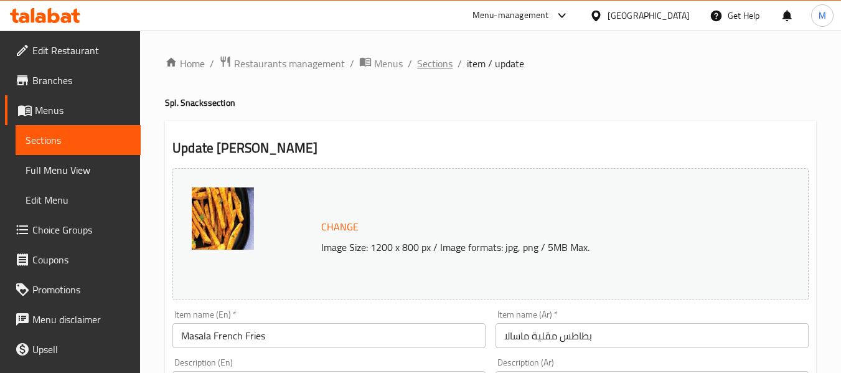
click at [446, 64] on span "Sections" at bounding box center [434, 63] width 35 height 15
